Goal: Share content: Share content

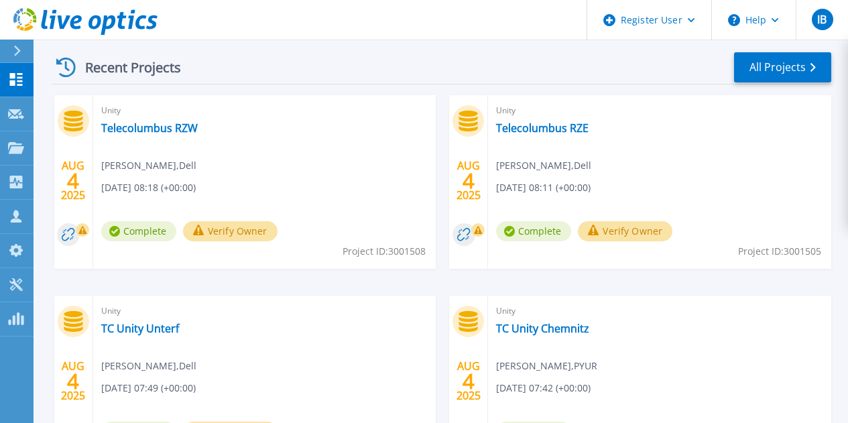
scroll to position [378, 0]
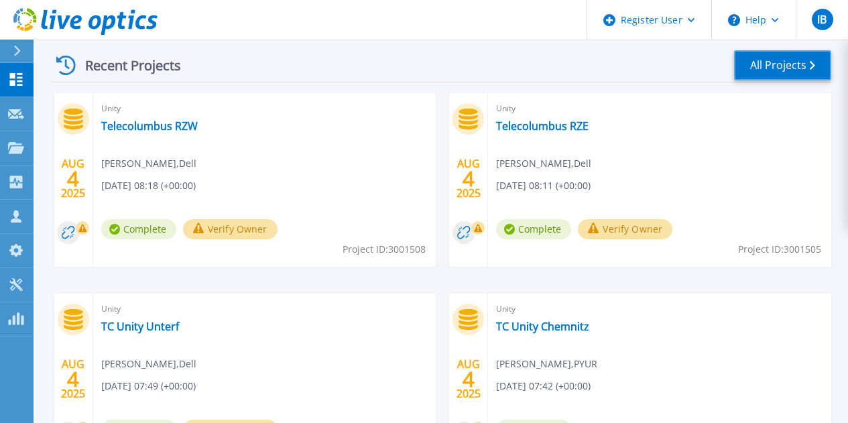
click at [772, 69] on link "All Projects" at bounding box center [782, 65] width 97 height 30
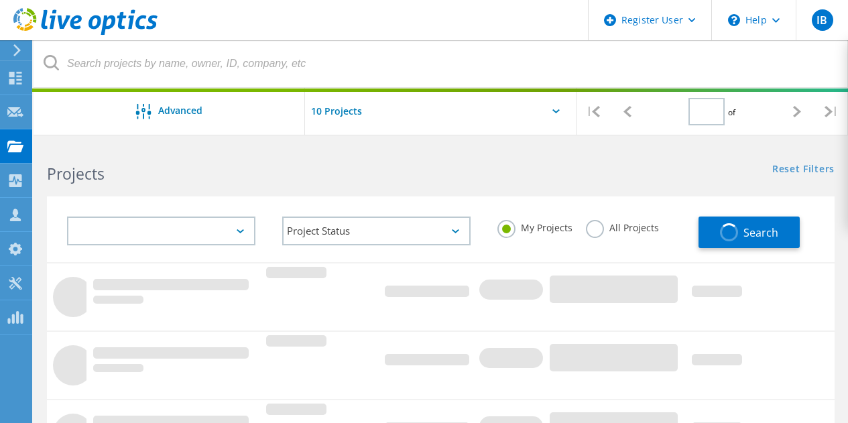
type input "1"
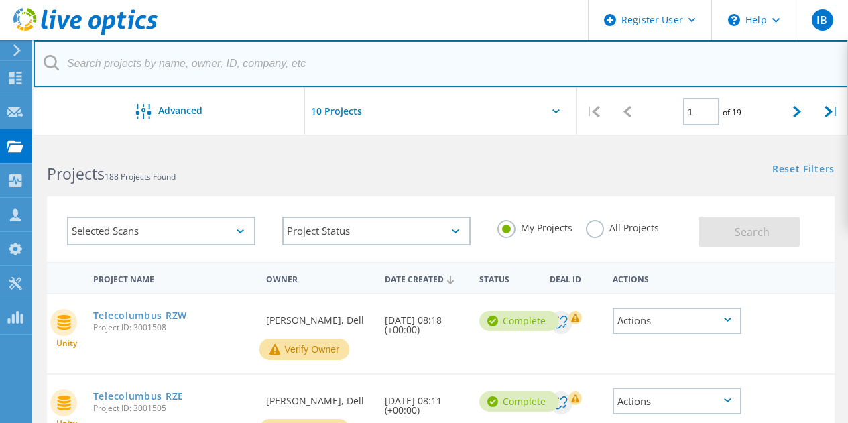
click at [312, 61] on input "text" at bounding box center [441, 63] width 815 height 47
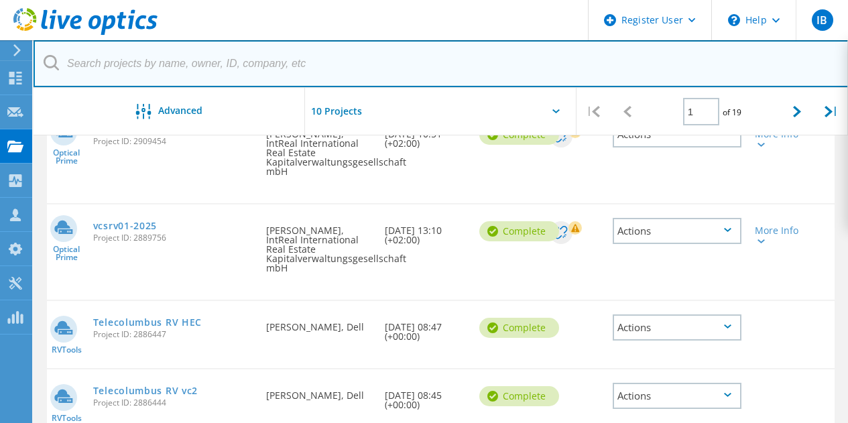
scroll to position [701, 0]
click at [279, 55] on input "text" at bounding box center [441, 63] width 815 height 47
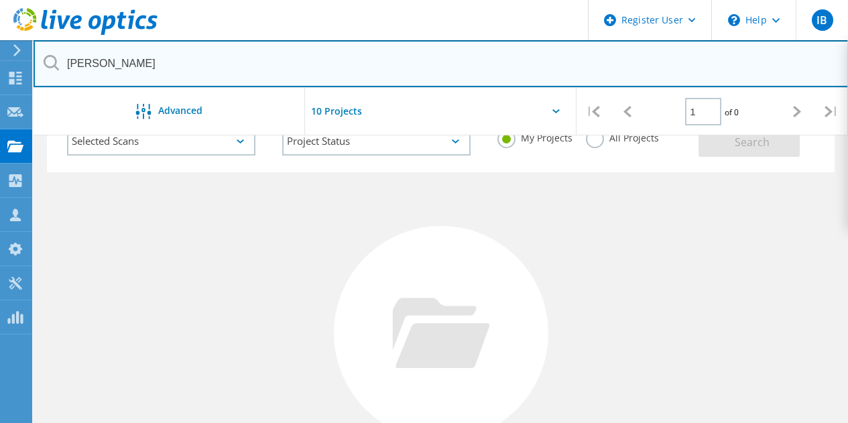
scroll to position [0, 0]
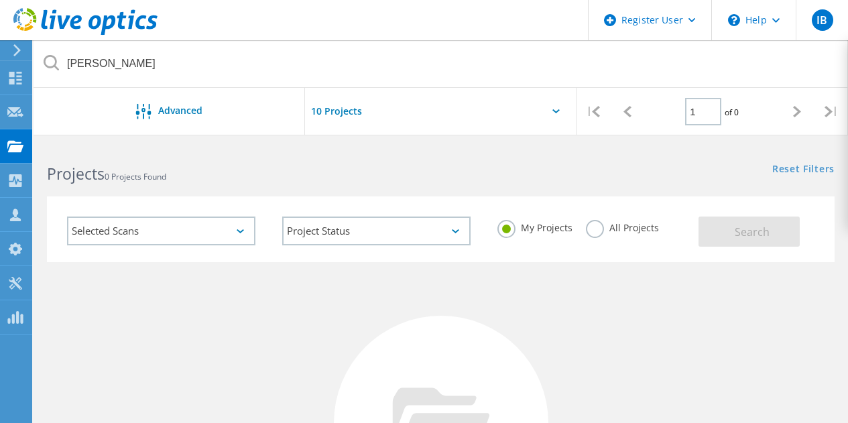
click at [596, 233] on label "All Projects" at bounding box center [622, 226] width 73 height 13
click at [0, 0] on input "All Projects" at bounding box center [0, 0] width 0 height 0
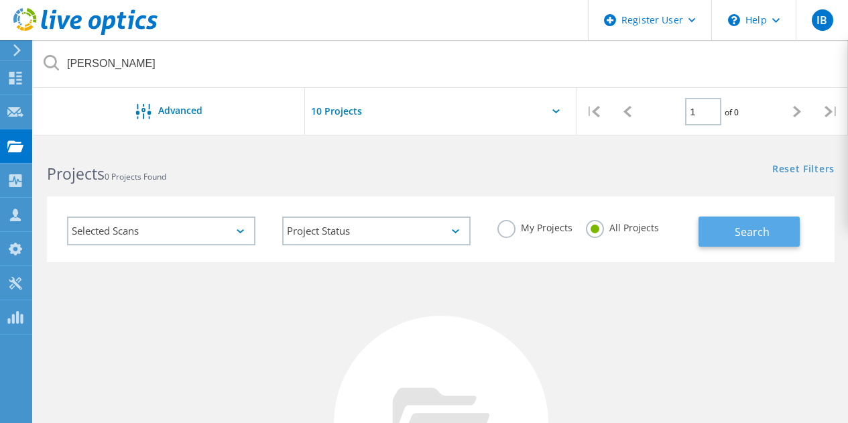
click at [766, 235] on span "Search" at bounding box center [752, 232] width 35 height 15
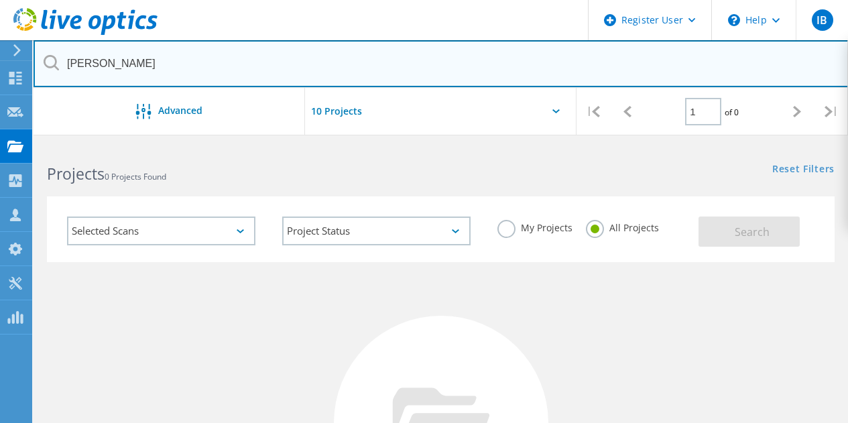
drag, startPoint x: 100, startPoint y: 60, endPoint x: 42, endPoint y: 63, distance: 58.4
click at [42, 63] on input "harmut schimpf" at bounding box center [441, 63] width 815 height 47
click at [42, 63] on input "schimpf" at bounding box center [441, 63] width 815 height 47
type input "schimpf"
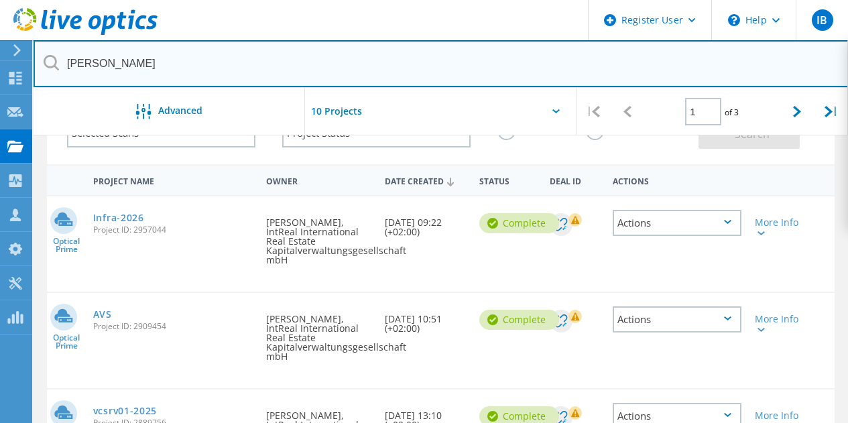
scroll to position [119, 0]
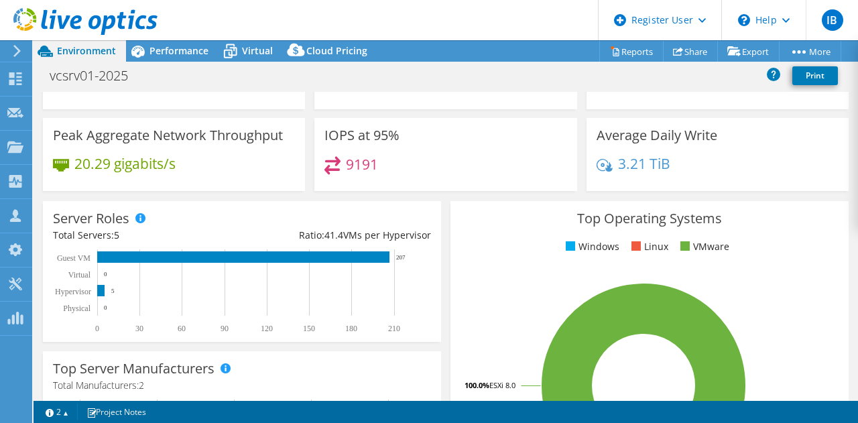
scroll to position [71, 0]
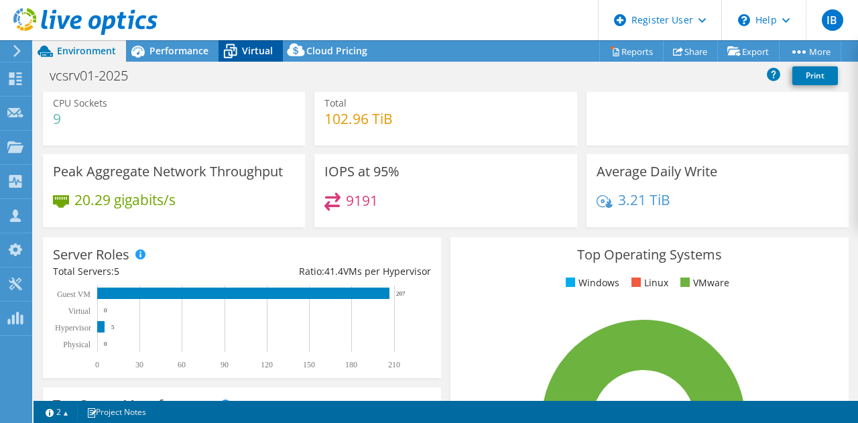
click at [255, 56] on span "Virtual" at bounding box center [257, 50] width 31 height 13
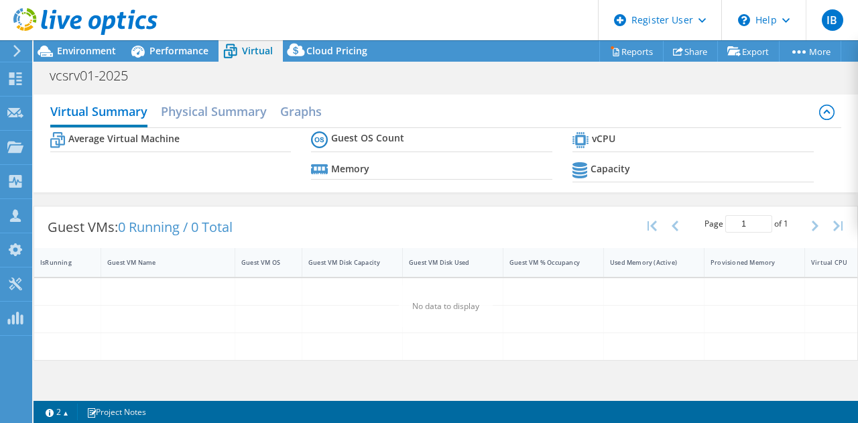
scroll to position [0, 0]
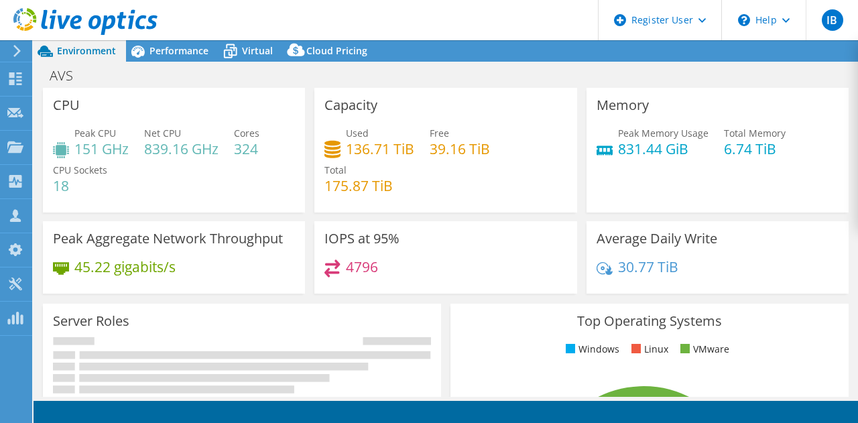
select select "USD"
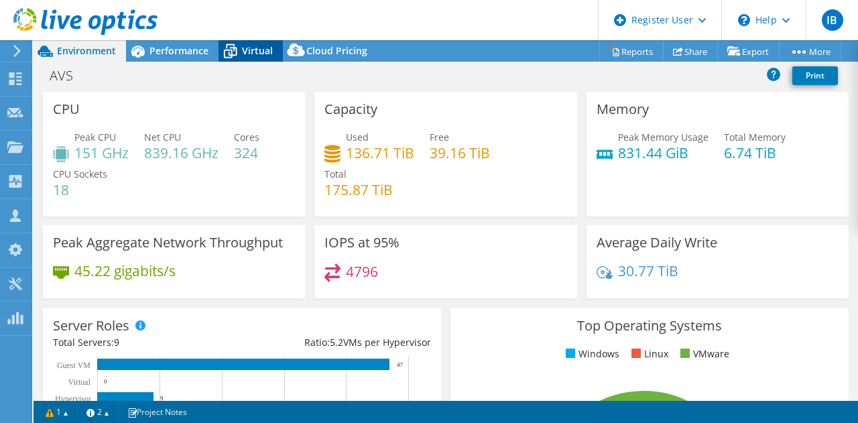
click at [250, 46] on span "Virtual" at bounding box center [257, 50] width 31 height 13
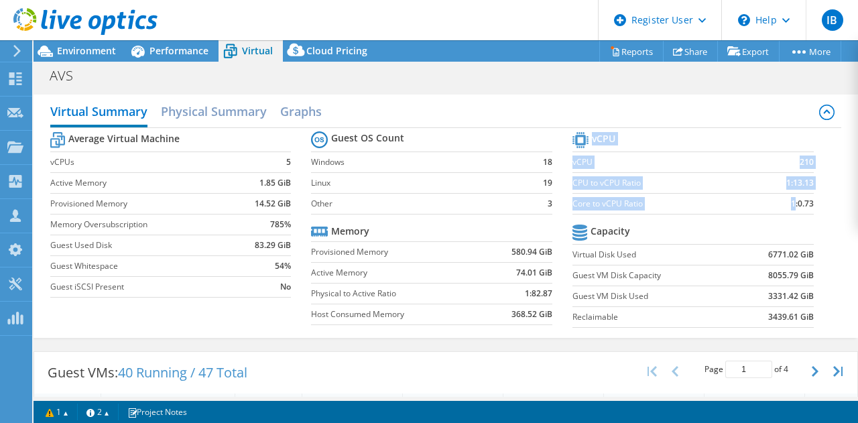
drag, startPoint x: 808, startPoint y: 203, endPoint x: 787, endPoint y: 203, distance: 21.5
click at [787, 203] on section "vCPU vCPU 210 CPU to vCPU Ratio 1:13.13 Core to vCPU Ratio 1:0.73 Capacity Virt…" at bounding box center [704, 232] width 262 height 206
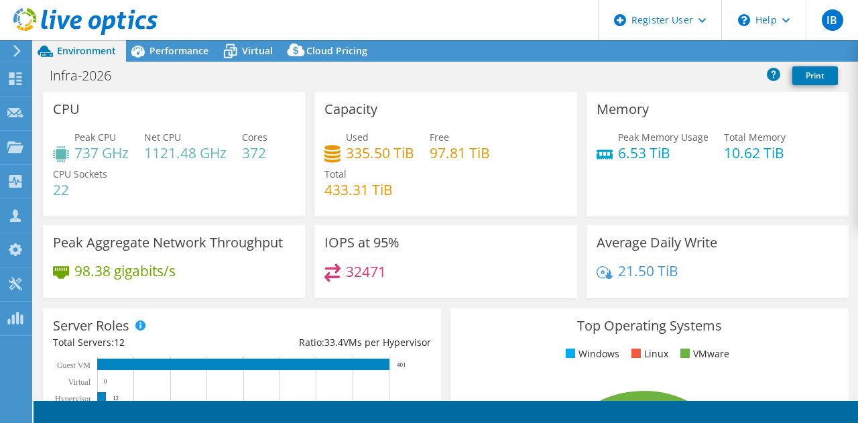
select select "USD"
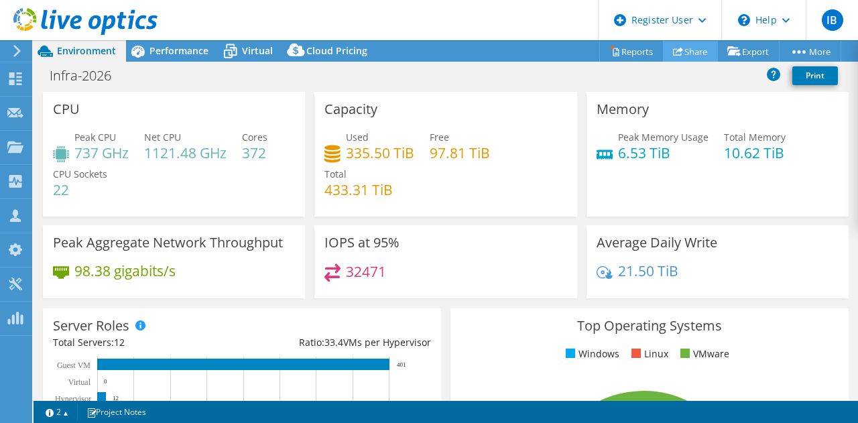
click at [674, 52] on icon at bounding box center [678, 51] width 10 height 10
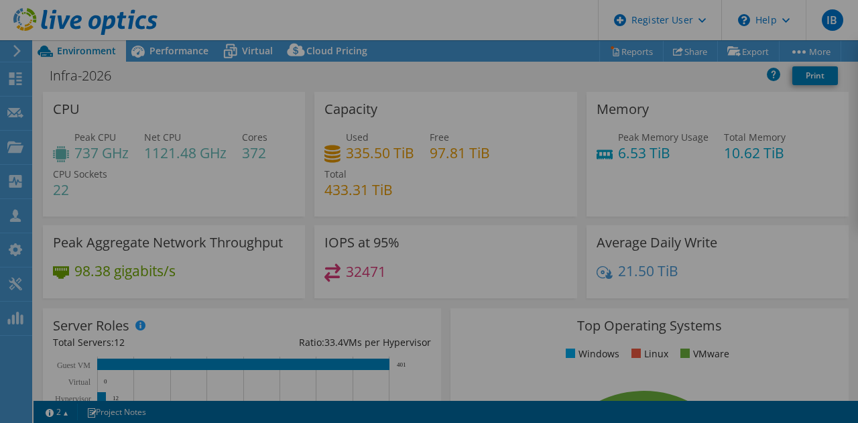
click at [672, 53] on div at bounding box center [429, 211] width 858 height 343
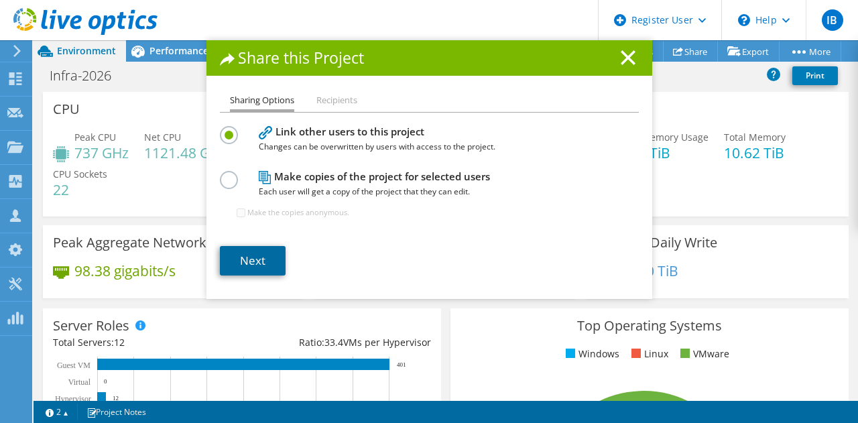
click at [245, 268] on link "Next" at bounding box center [253, 261] width 66 height 30
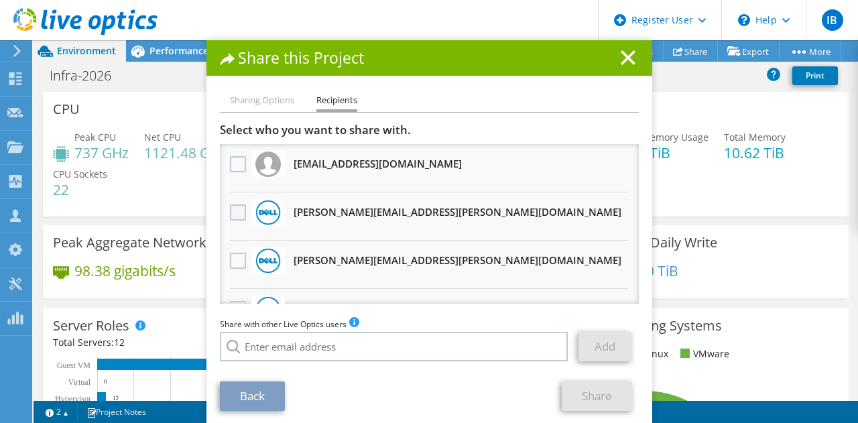
click at [231, 215] on label at bounding box center [239, 213] width 19 height 16
click at [0, 0] on input "checkbox" at bounding box center [0, 0] width 0 height 0
click at [593, 396] on link "Share" at bounding box center [597, 397] width 70 height 30
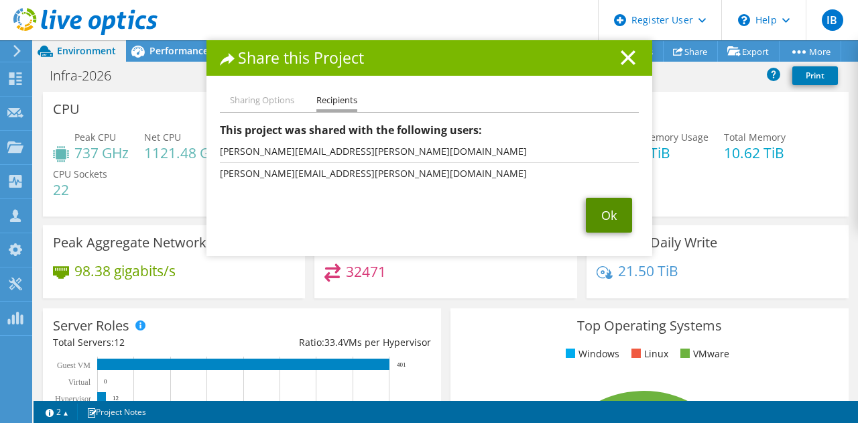
click at [600, 225] on link "Ok" at bounding box center [609, 215] width 46 height 35
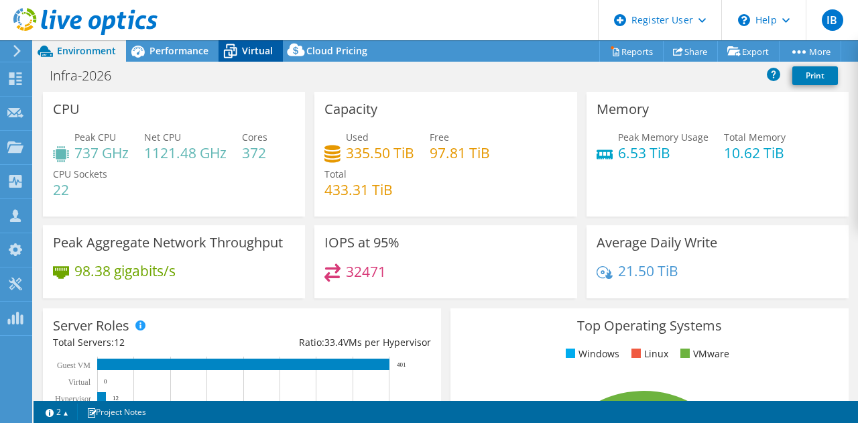
click at [226, 54] on icon at bounding box center [230, 51] width 23 height 23
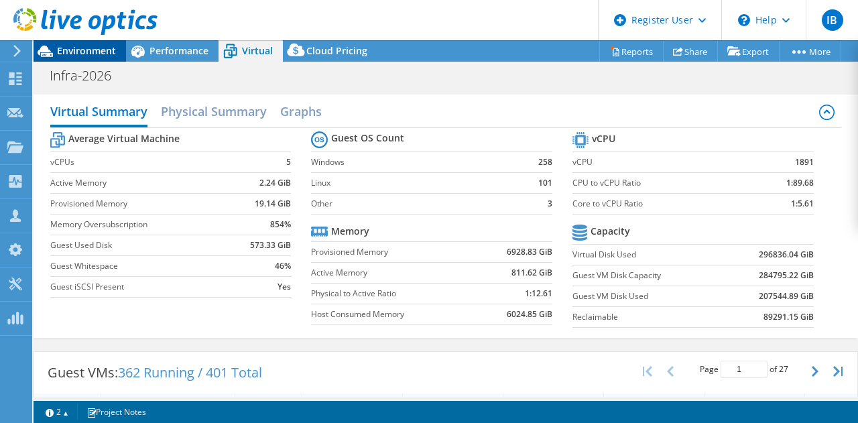
click at [93, 51] on span "Environment" at bounding box center [86, 50] width 59 height 13
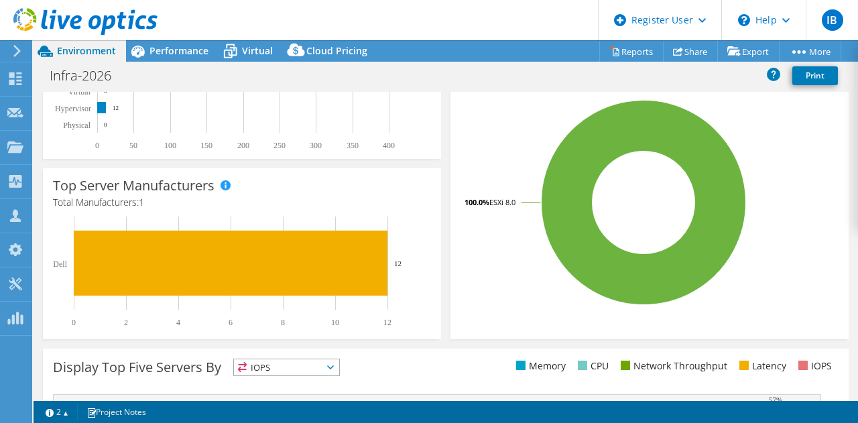
scroll to position [324, 0]
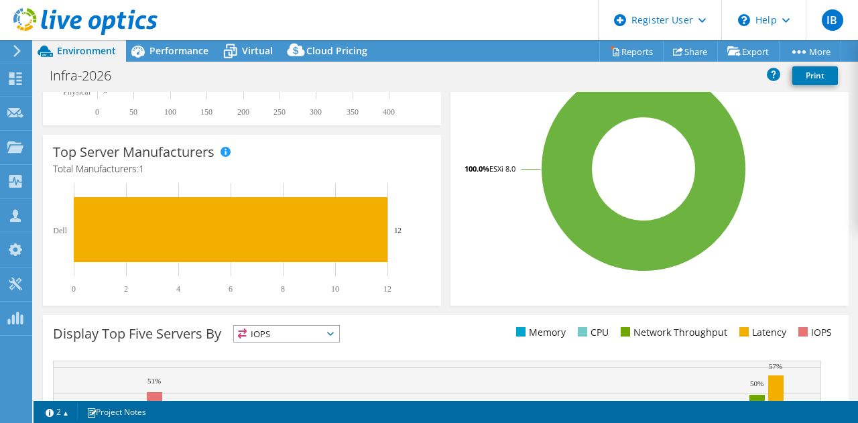
click at [446, 274] on div "Top Operating Systems Windows Linux VMware 100.0% ESXi 8.0" at bounding box center [650, 145] width 408 height 331
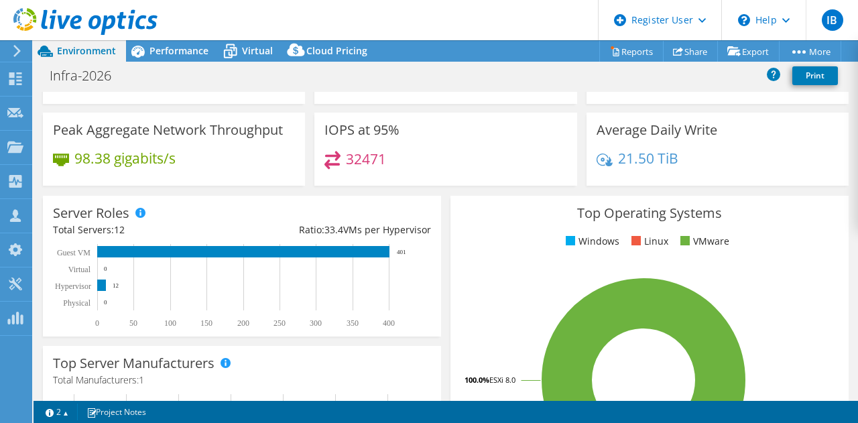
scroll to position [0, 0]
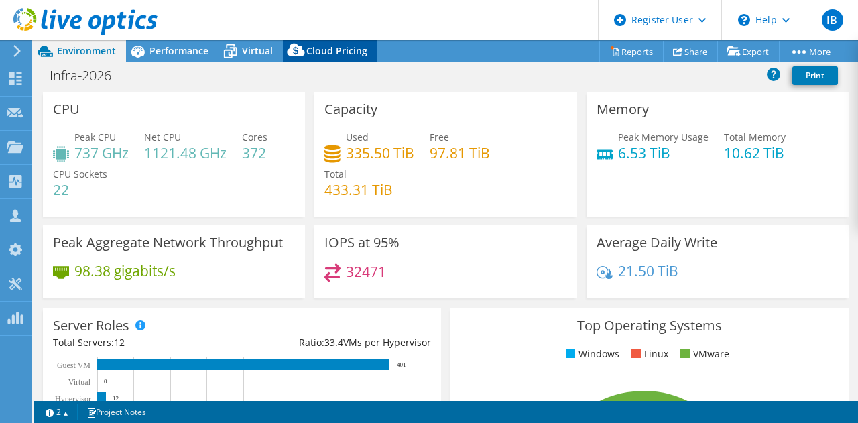
click at [328, 54] on span "Cloud Pricing" at bounding box center [336, 50] width 61 height 13
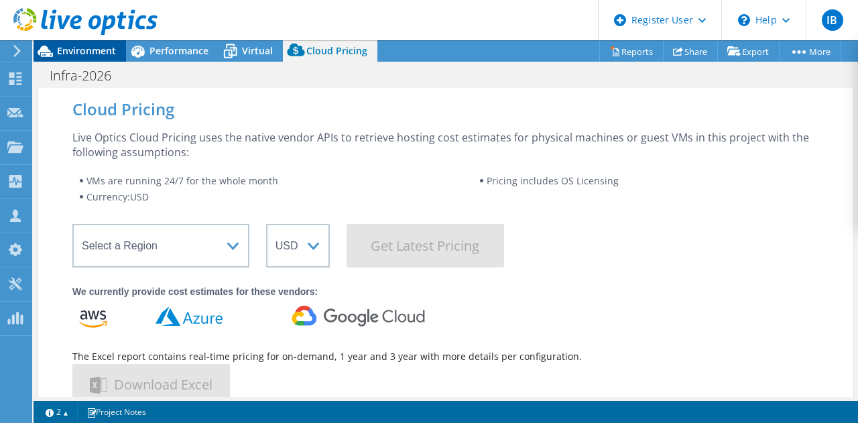
click at [96, 59] on div "Environment" at bounding box center [80, 50] width 93 height 21
